Goal: Information Seeking & Learning: Learn about a topic

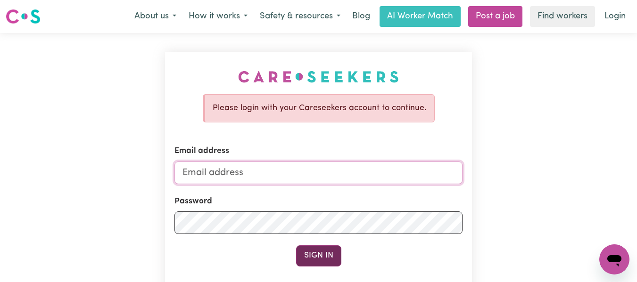
type input "[EMAIL_ADDRESS][DOMAIN_NAME]"
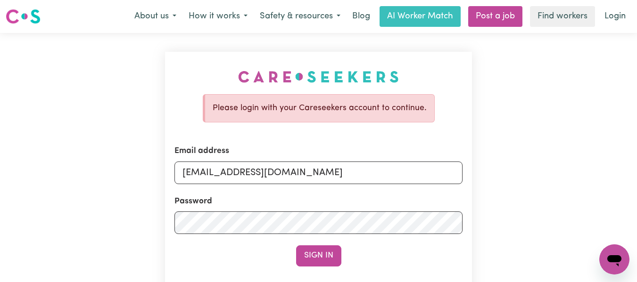
click at [318, 255] on button "Sign In" at bounding box center [318, 256] width 45 height 21
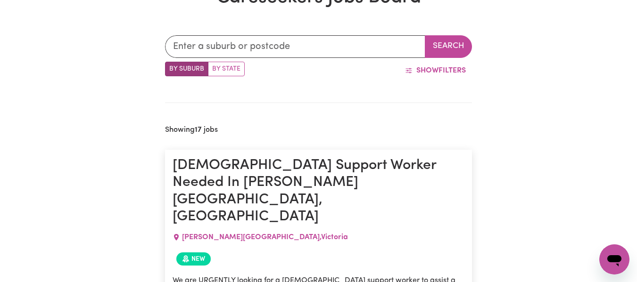
scroll to position [258, 0]
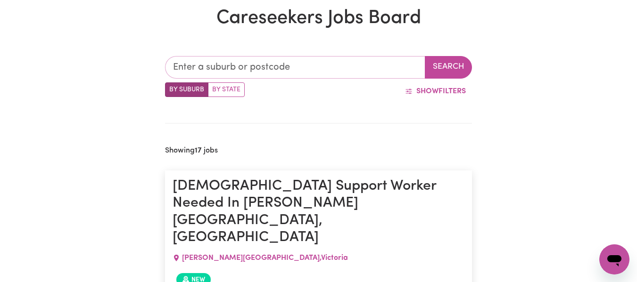
click at [345, 74] on input "text" at bounding box center [295, 67] width 261 height 23
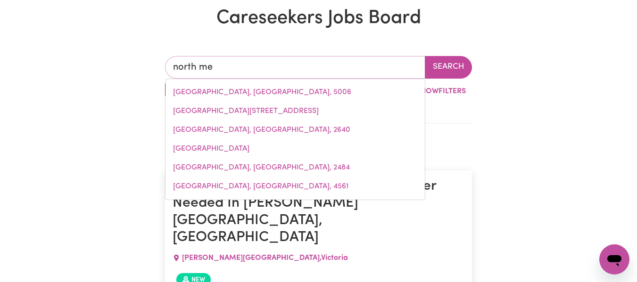
type input "north [PERSON_NAME]"
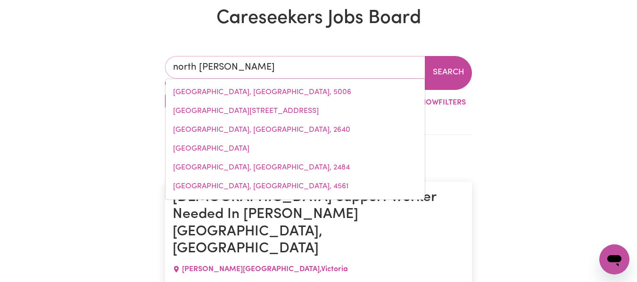
type input "[GEOGRAPHIC_DATA], [GEOGRAPHIC_DATA], 3051"
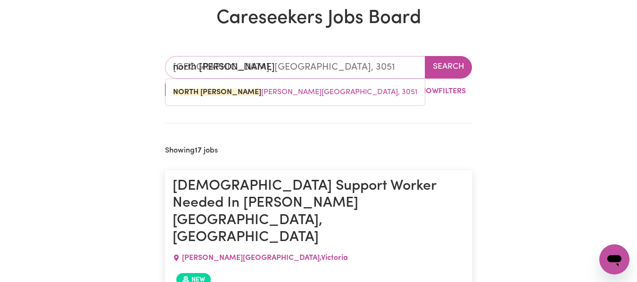
type input "north melb"
type input "north melbOURNE, [GEOGRAPHIC_DATA], 3051"
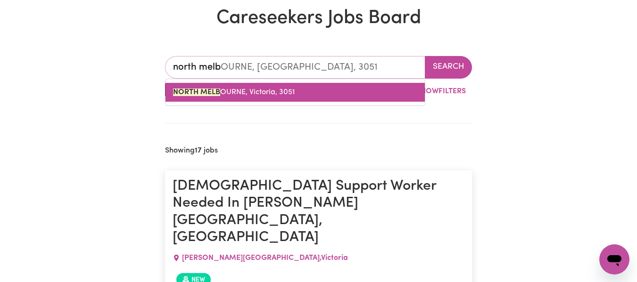
click at [298, 97] on link "NORTH MELB OURNE, [GEOGRAPHIC_DATA], 3051" at bounding box center [294, 92] width 259 height 19
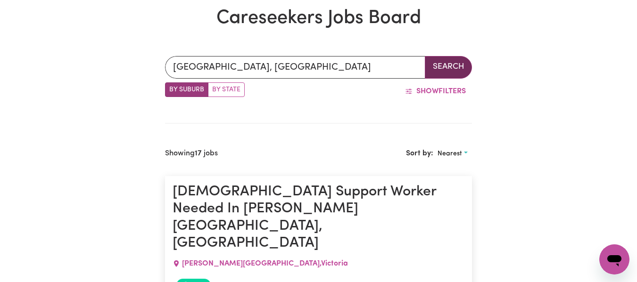
click at [452, 62] on button "Search" at bounding box center [448, 67] width 47 height 23
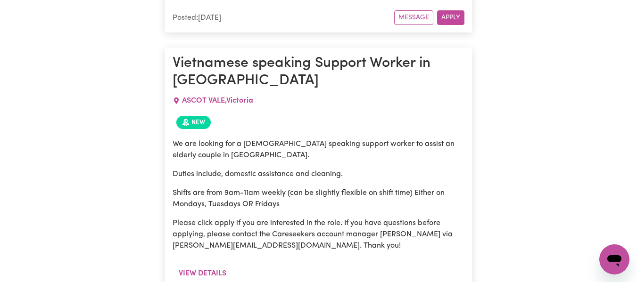
scroll to position [258, 0]
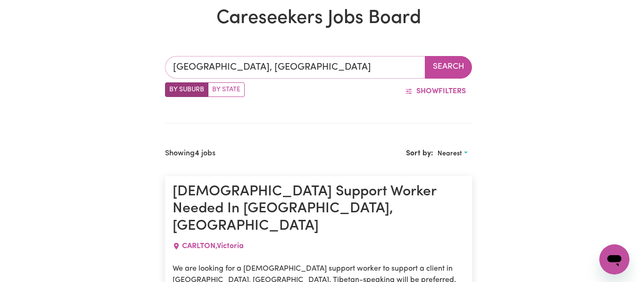
type input "[GEOGRAPHIC_DATA], [GEOGRAPHIC_DATA], 3051"
click at [317, 66] on input "[GEOGRAPHIC_DATA], [GEOGRAPHIC_DATA]" at bounding box center [295, 67] width 261 height 23
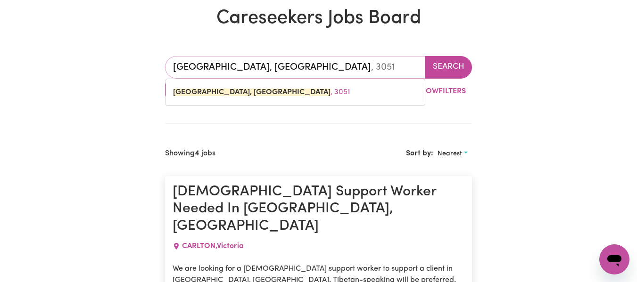
drag, startPoint x: 340, startPoint y: 68, endPoint x: 172, endPoint y: 66, distance: 168.7
click at [172, 66] on input "[GEOGRAPHIC_DATA], [GEOGRAPHIC_DATA]" at bounding box center [295, 67] width 261 height 23
type input "m"
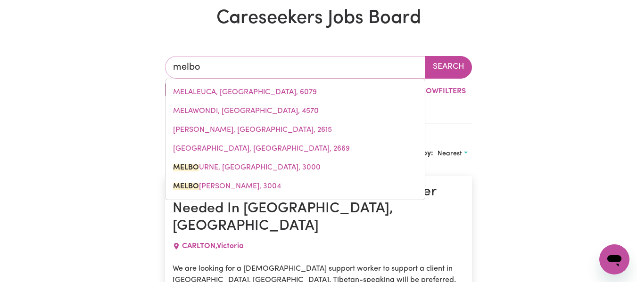
type input "melbou"
type input "melbouRNE, [GEOGRAPHIC_DATA], 3000"
type input "melbour"
type input "melbourNE, [GEOGRAPHIC_DATA], 3000"
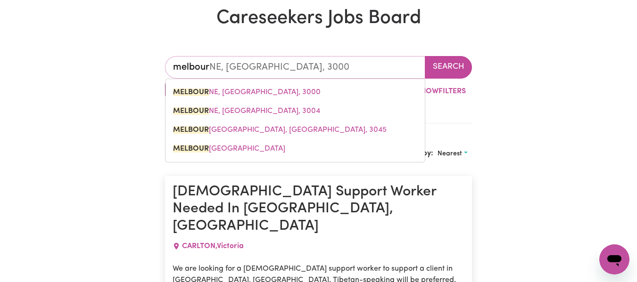
type input "melbourn"
type input "melbournE, [GEOGRAPHIC_DATA], 3000"
type input "[GEOGRAPHIC_DATA]"
type input "[GEOGRAPHIC_DATA], [GEOGRAPHIC_DATA], 3000"
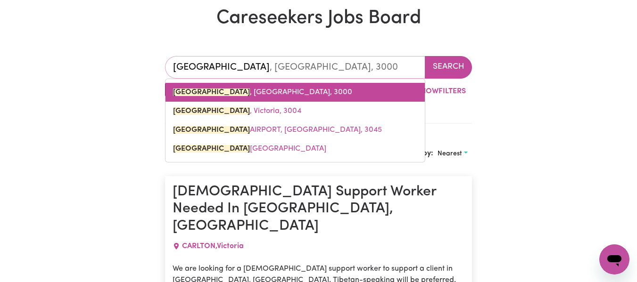
click at [217, 95] on mark "[GEOGRAPHIC_DATA]" at bounding box center [211, 93] width 77 height 8
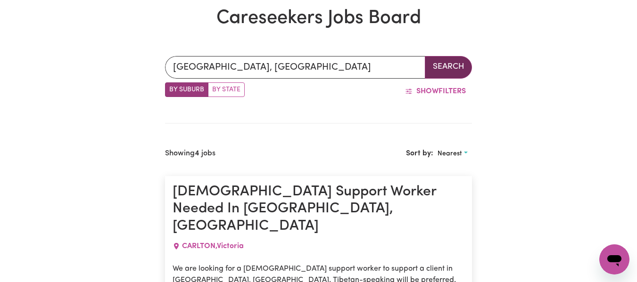
click at [450, 67] on button "Search" at bounding box center [448, 67] width 47 height 23
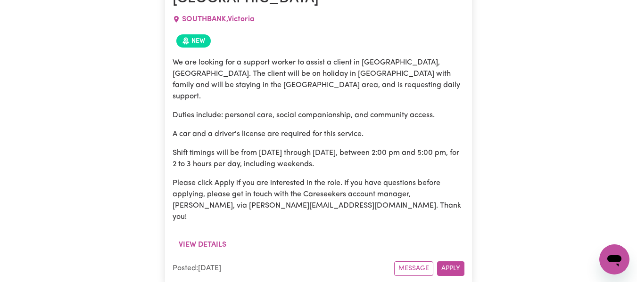
scroll to position [258, 0]
